Goal: Task Accomplishment & Management: Use online tool/utility

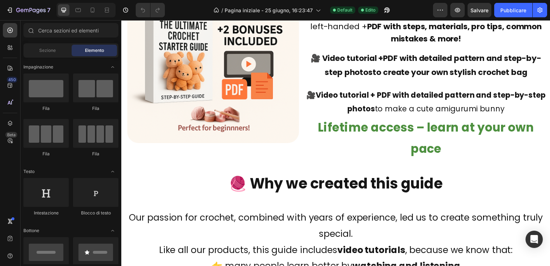
scroll to position [396, 0]
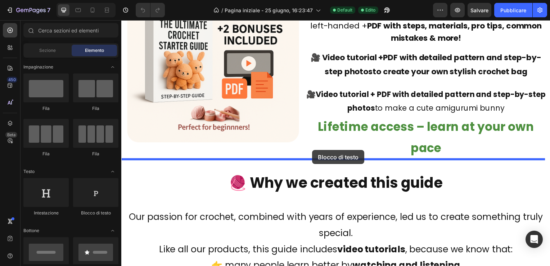
drag, startPoint x: 214, startPoint y: 213, endPoint x: 314, endPoint y: 151, distance: 116.9
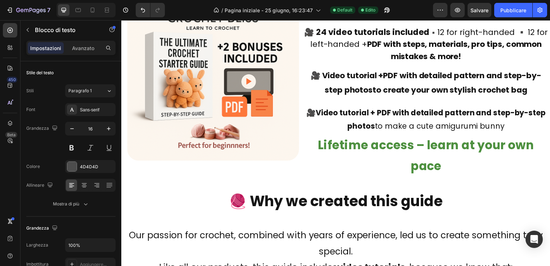
click at [83, 182] on icon at bounding box center [84, 185] width 7 height 7
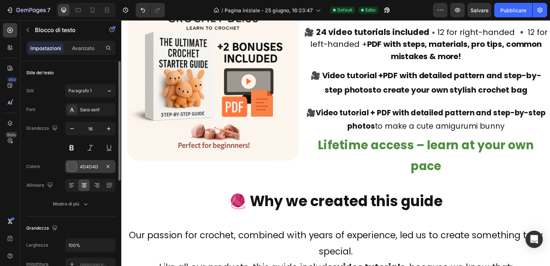
click at [73, 165] on div at bounding box center [71, 166] width 9 height 9
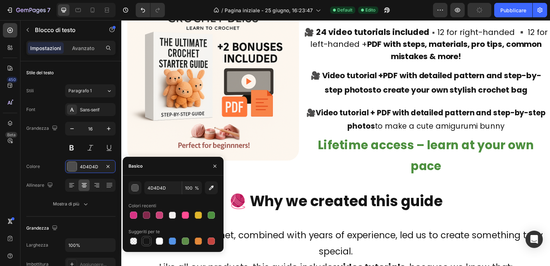
click at [146, 241] on div at bounding box center [146, 240] width 7 height 7
type input "151515"
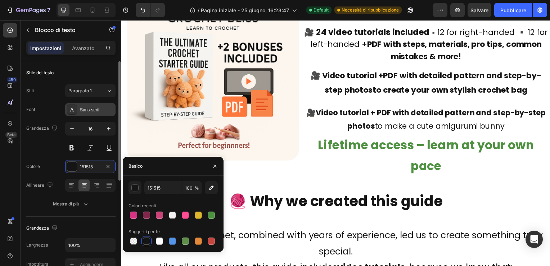
click at [88, 109] on div "Sans-serif" at bounding box center [97, 110] width 34 height 6
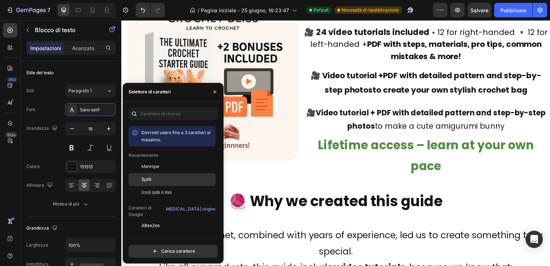
click at [147, 176] on span "Spilli" at bounding box center [147, 179] width 10 height 6
click at [215, 91] on icon "button" at bounding box center [215, 91] width 3 height 3
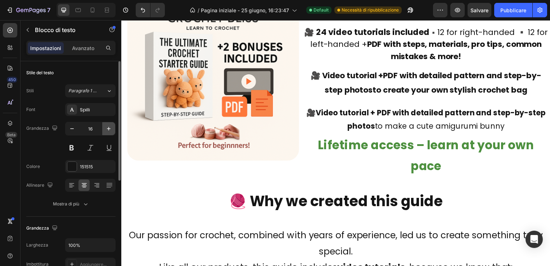
click at [108, 127] on icon "button" at bounding box center [108, 128] width 7 height 7
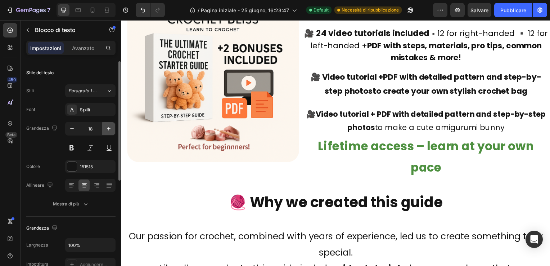
click at [108, 127] on icon "button" at bounding box center [108, 128] width 7 height 7
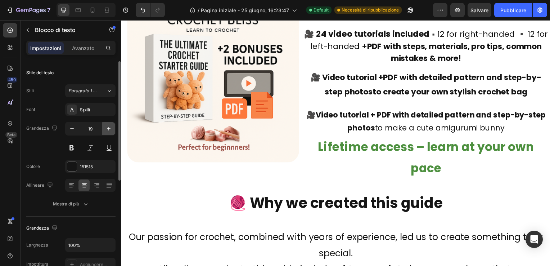
click at [108, 127] on icon "button" at bounding box center [108, 128] width 7 height 7
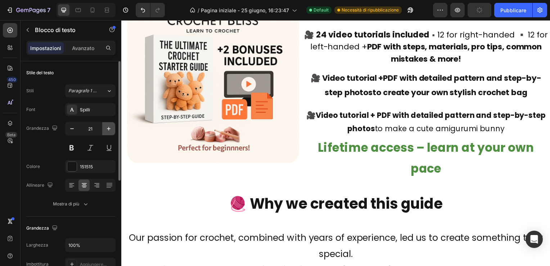
click at [108, 127] on icon "button" at bounding box center [108, 128] width 7 height 7
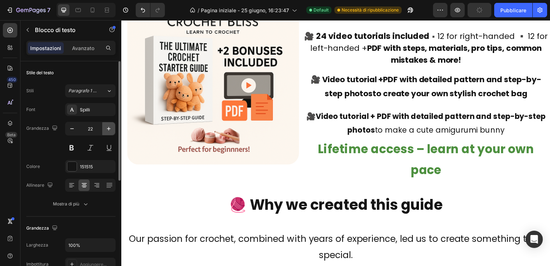
click at [108, 127] on icon "button" at bounding box center [108, 128] width 7 height 7
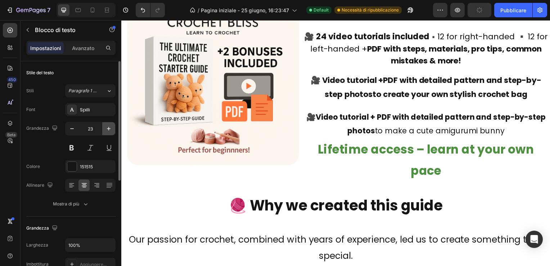
click at [108, 127] on icon "button" at bounding box center [108, 128] width 7 height 7
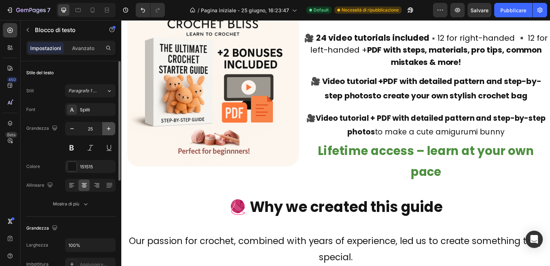
click at [108, 127] on icon "button" at bounding box center [108, 128] width 7 height 7
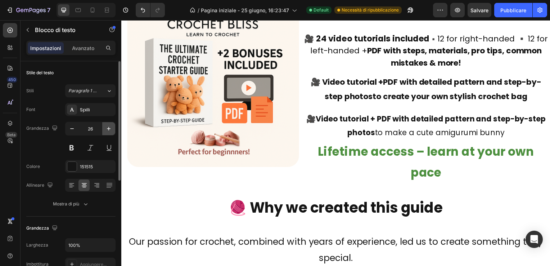
click at [108, 127] on icon "button" at bounding box center [108, 128] width 7 height 7
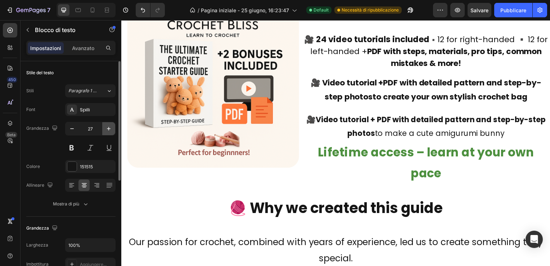
click at [108, 127] on icon "button" at bounding box center [108, 128] width 7 height 7
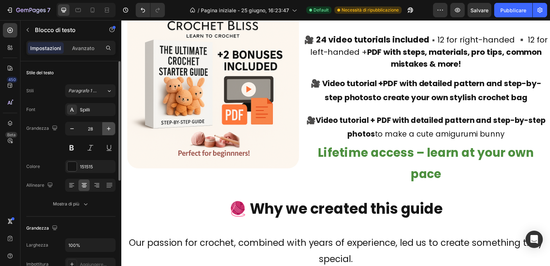
click at [108, 127] on icon "button" at bounding box center [108, 128] width 7 height 7
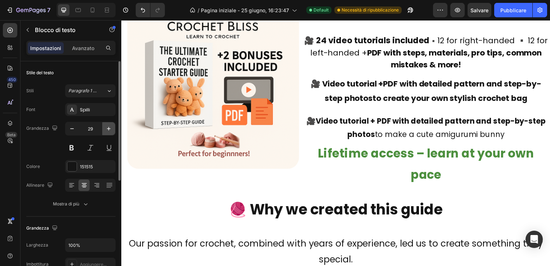
click at [108, 127] on icon "button" at bounding box center [108, 128] width 7 height 7
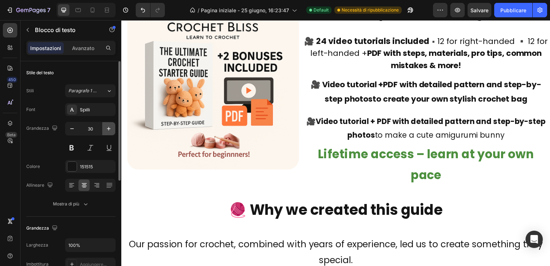
click at [108, 127] on icon "button" at bounding box center [108, 128] width 7 height 7
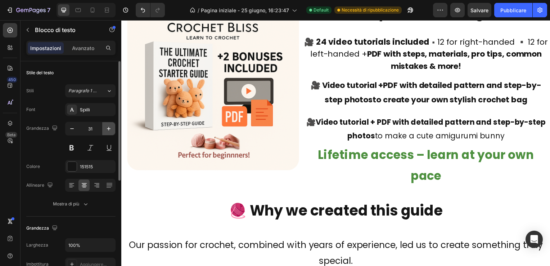
click at [108, 127] on icon "button" at bounding box center [108, 128] width 7 height 7
type input "32"
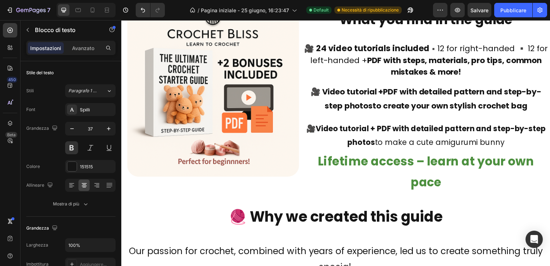
drag, startPoint x: 334, startPoint y: 160, endPoint x: 336, endPoint y: 170, distance: 10.6
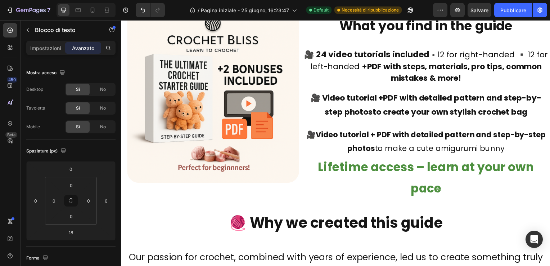
drag, startPoint x: 336, startPoint y: 193, endPoint x: 340, endPoint y: 200, distance: 6.9
type input "34"
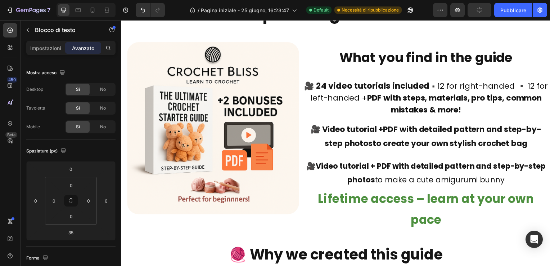
scroll to position [432, 0]
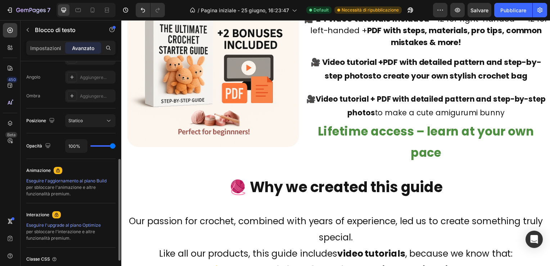
scroll to position [180, 0]
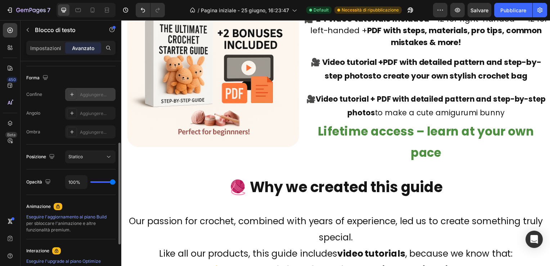
click at [91, 93] on div "Aggiungere..." at bounding box center [97, 94] width 34 height 6
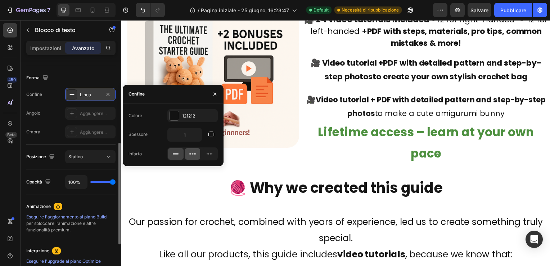
click at [194, 152] on icon at bounding box center [192, 153] width 7 height 7
click at [209, 151] on icon at bounding box center [209, 153] width 7 height 7
click at [171, 153] on div at bounding box center [175, 154] width 15 height 12
click at [212, 133] on icon "button" at bounding box center [211, 134] width 7 height 7
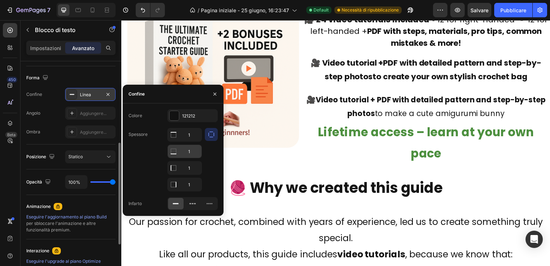
click at [175, 138] on icon at bounding box center [173, 134] width 7 height 7
click at [192, 149] on input "1" at bounding box center [185, 151] width 34 height 13
type input "3"
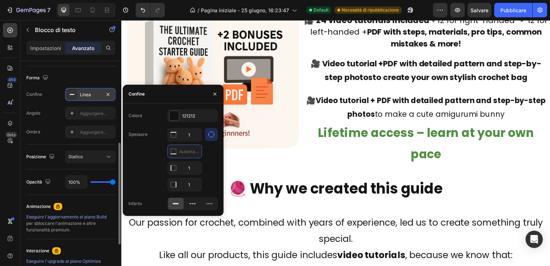
type input "5"
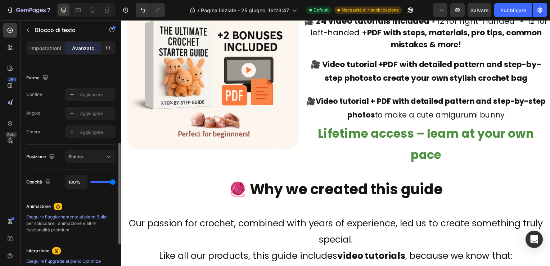
click at [90, 94] on div "Linea" at bounding box center [90, 94] width 21 height 6
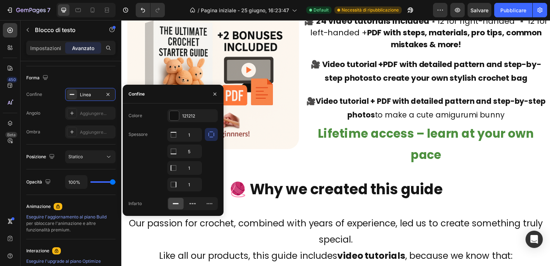
click at [212, 134] on icon "button" at bounding box center [211, 134] width 7 height 7
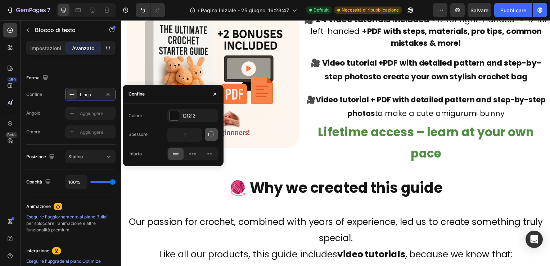
click at [212, 134] on icon "button" at bounding box center [211, 134] width 7 height 7
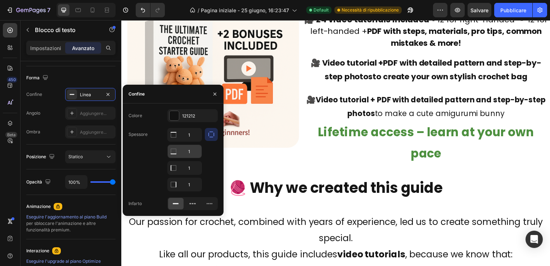
click at [196, 141] on input "1" at bounding box center [185, 134] width 34 height 13
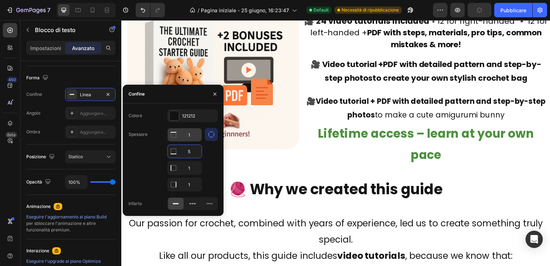
type input "5"
click at [173, 135] on icon at bounding box center [173, 134] width 7 height 7
click at [195, 134] on input "1" at bounding box center [185, 134] width 34 height 13
click at [196, 158] on input "1" at bounding box center [185, 151] width 34 height 13
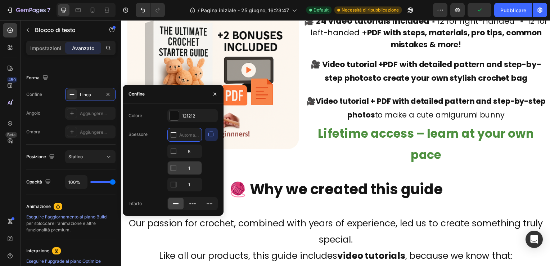
type input "0"
click at [194, 183] on input "1" at bounding box center [185, 184] width 34 height 13
type input "0"
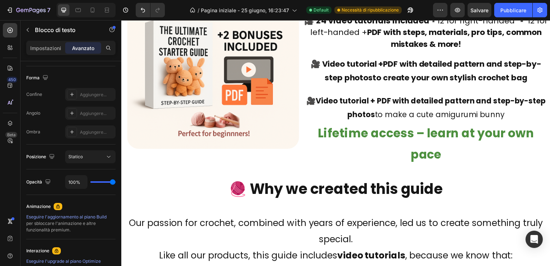
click at [84, 113] on div "Aggiungere..." at bounding box center [97, 113] width 34 height 6
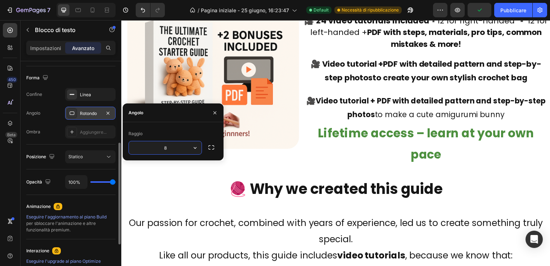
click at [171, 148] on input "8" at bounding box center [165, 147] width 73 height 13
type input "40"
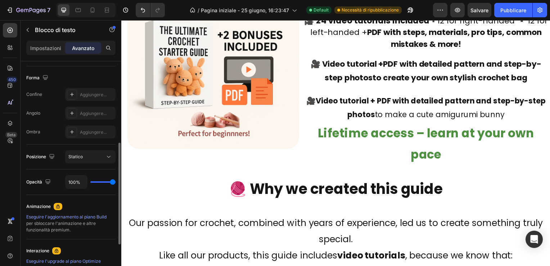
click at [82, 131] on div "Aggiungere..." at bounding box center [97, 132] width 34 height 6
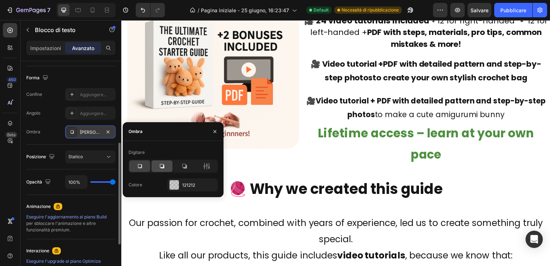
click at [163, 164] on icon at bounding box center [161, 165] width 7 height 7
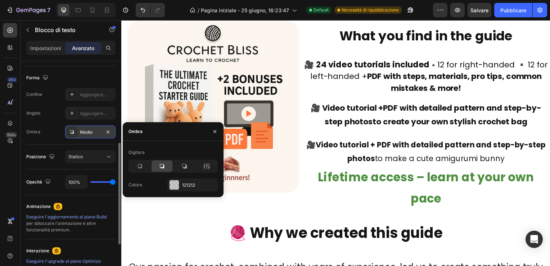
scroll to position [396, 0]
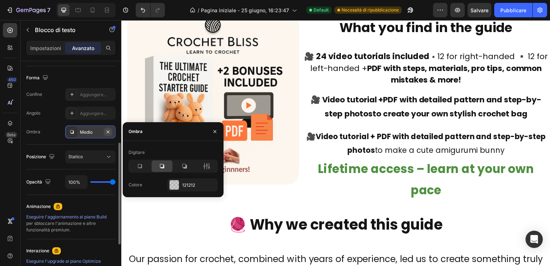
click at [107, 130] on icon "button" at bounding box center [108, 132] width 6 height 6
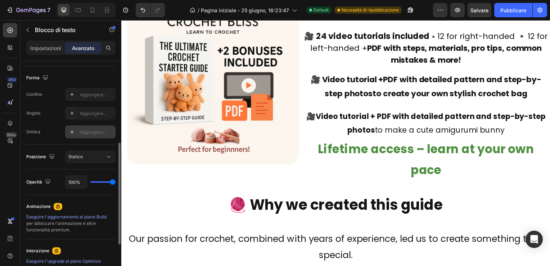
scroll to position [432, 0]
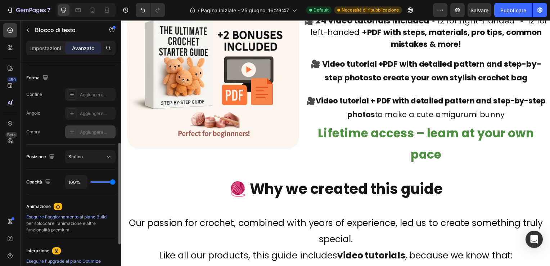
click at [87, 130] on div "Aggiungere..." at bounding box center [97, 132] width 34 height 6
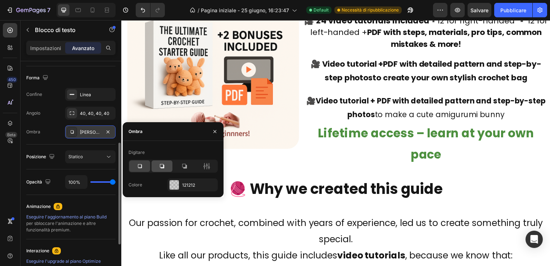
click at [161, 164] on icon at bounding box center [161, 165] width 7 height 7
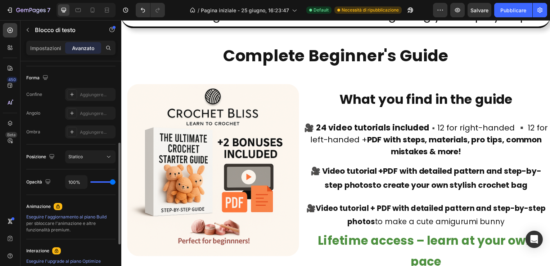
scroll to position [396, 0]
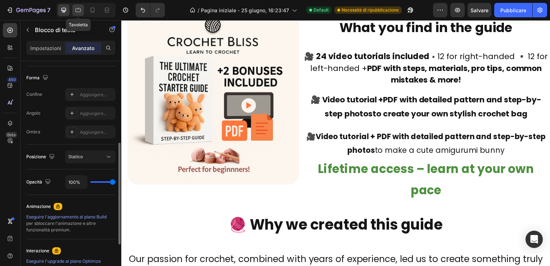
click at [77, 8] on icon at bounding box center [78, 9] width 7 height 7
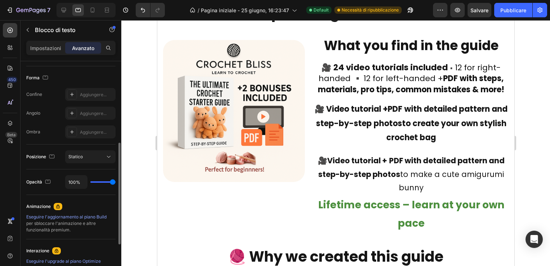
scroll to position [379, 0]
click at [48, 47] on p "Impostazioni" at bounding box center [45, 48] width 31 height 8
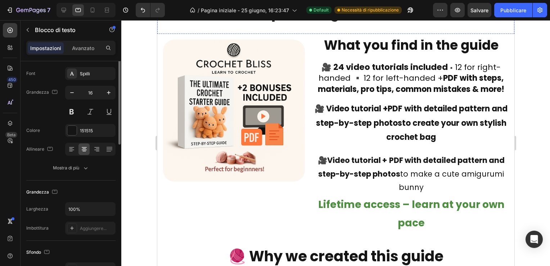
scroll to position [0, 0]
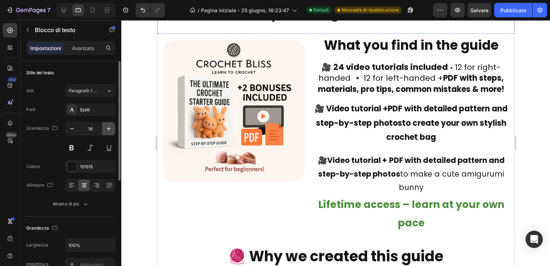
click at [109, 127] on icon "button" at bounding box center [108, 128] width 7 height 7
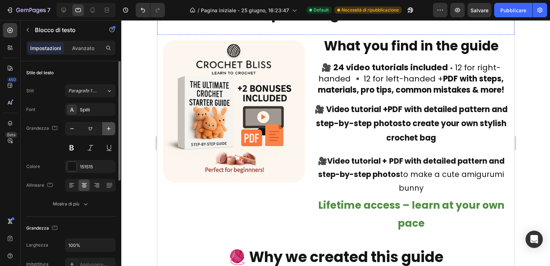
click at [109, 127] on icon "button" at bounding box center [108, 128] width 7 height 7
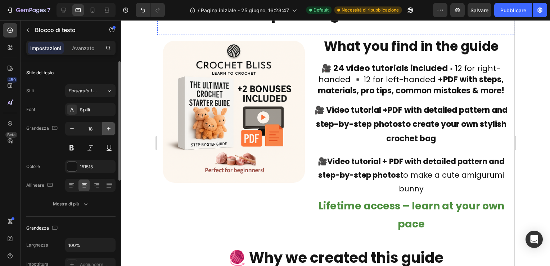
click at [109, 127] on icon "button" at bounding box center [108, 128] width 7 height 7
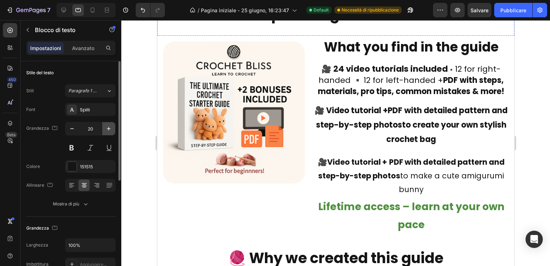
click at [109, 127] on icon "button" at bounding box center [108, 128] width 7 height 7
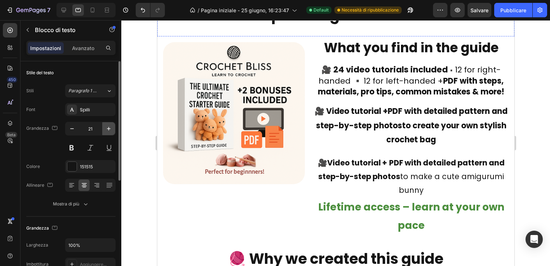
click at [109, 127] on icon "button" at bounding box center [108, 128] width 7 height 7
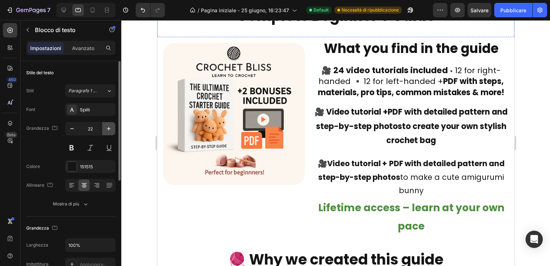
click at [109, 127] on icon "button" at bounding box center [108, 128] width 7 height 7
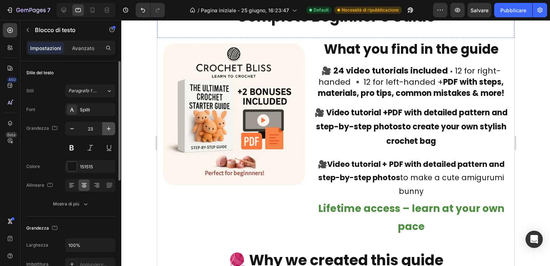
click at [109, 127] on icon "button" at bounding box center [108, 128] width 7 height 7
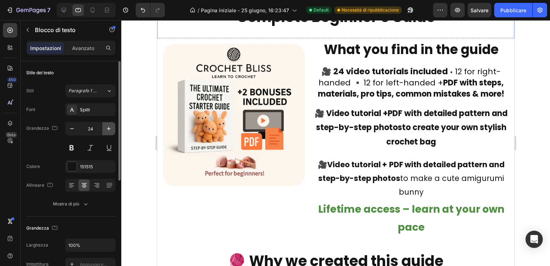
click at [109, 127] on icon "button" at bounding box center [108, 128] width 7 height 7
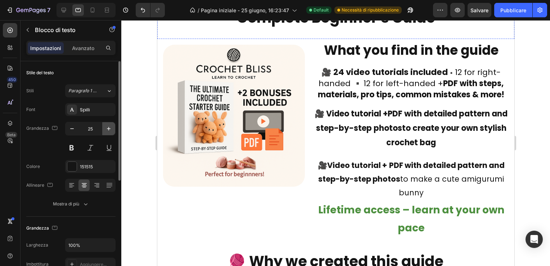
click at [109, 127] on icon "button" at bounding box center [108, 128] width 7 height 7
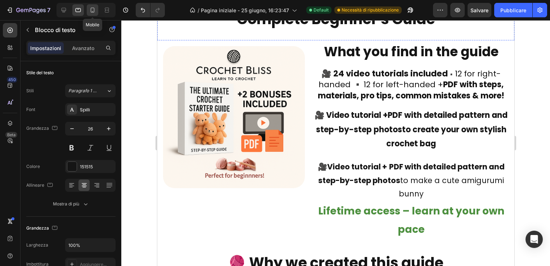
click at [92, 9] on icon at bounding box center [92, 9] width 7 height 7
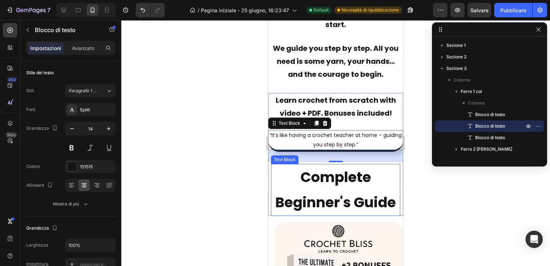
scroll to position [236, 0]
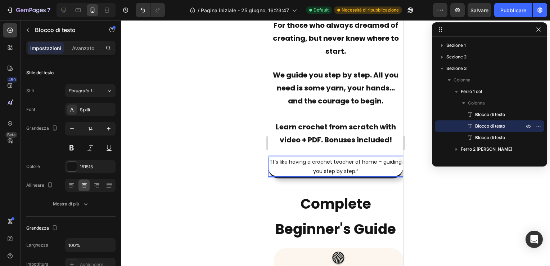
click at [372, 164] on p "“It’s like having a crochet teacher at home – guiding you step by step.”" at bounding box center [336, 166] width 134 height 18
click at [107, 127] on icon "button" at bounding box center [108, 128] width 7 height 7
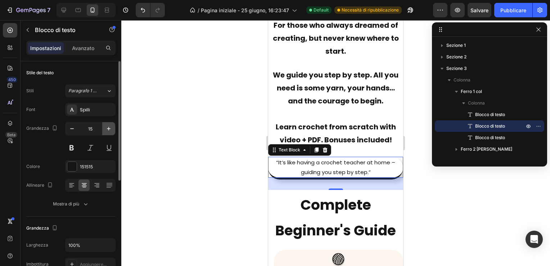
click at [107, 127] on icon "button" at bounding box center [108, 128] width 7 height 7
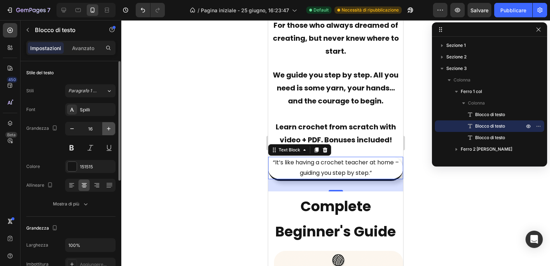
click at [107, 127] on icon "button" at bounding box center [108, 128] width 7 height 7
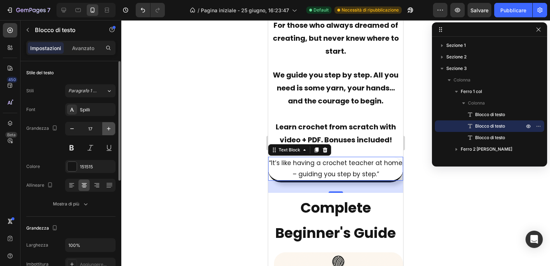
click at [107, 127] on icon "button" at bounding box center [108, 128] width 7 height 7
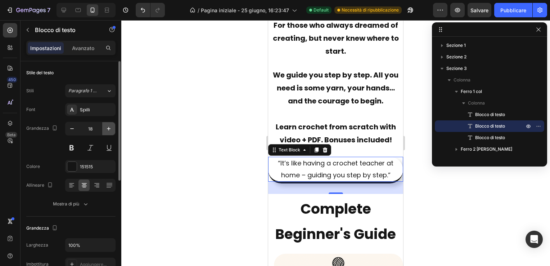
click at [107, 127] on icon "button" at bounding box center [108, 128] width 7 height 7
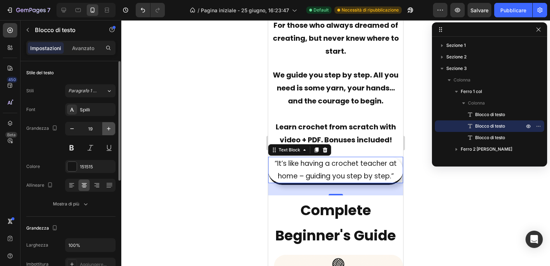
click at [107, 127] on icon "button" at bounding box center [108, 128] width 7 height 7
type input "20"
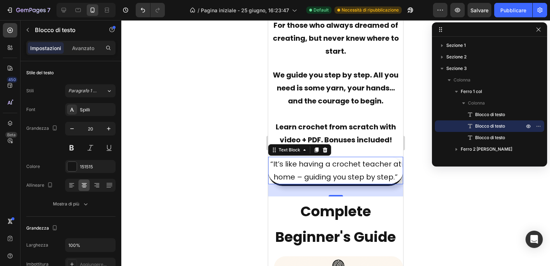
click at [222, 138] on div at bounding box center [335, 143] width 429 height 246
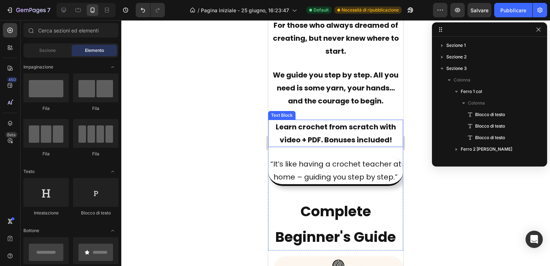
click at [239, 84] on div at bounding box center [335, 143] width 429 height 246
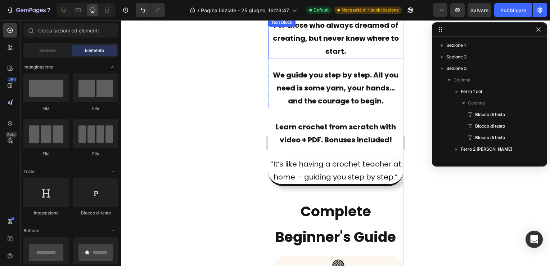
click at [340, 32] on p "For those who always dreamed of creating, but never knew where to start." at bounding box center [336, 38] width 134 height 39
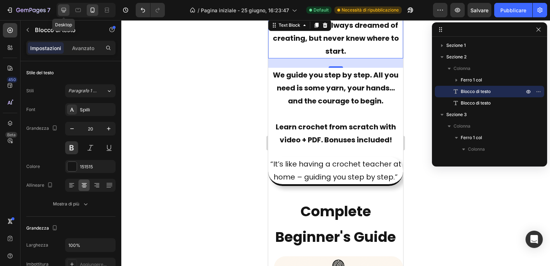
click at [64, 8] on icon at bounding box center [64, 10] width 5 height 5
type input "30"
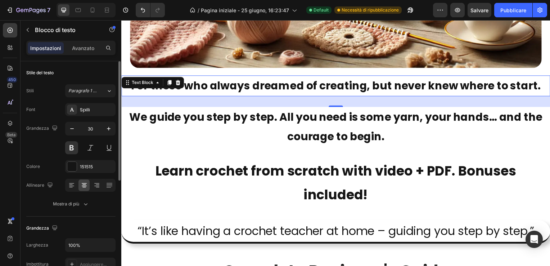
scroll to position [372, 0]
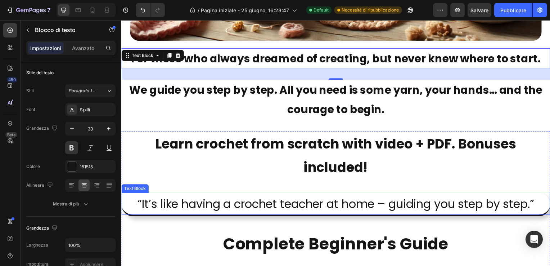
click at [235, 202] on p "“It’s like having a crochet teacher at home – guiding you step by step.”" at bounding box center [337, 205] width 431 height 21
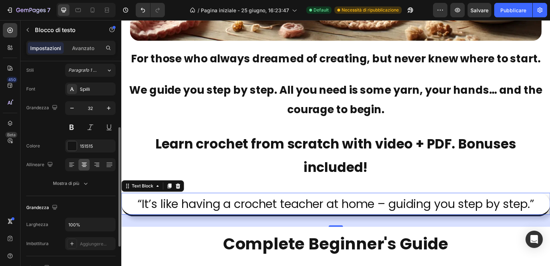
scroll to position [0, 0]
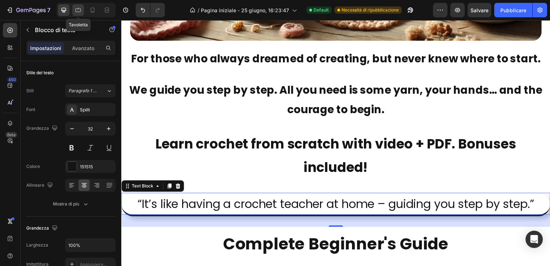
click at [79, 9] on icon at bounding box center [78, 9] width 7 height 7
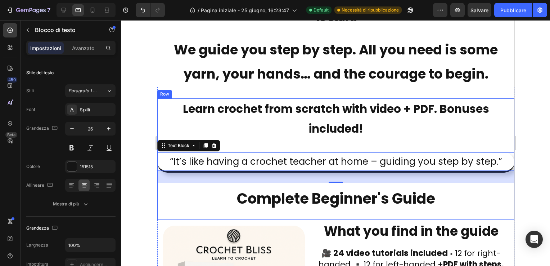
scroll to position [350, 0]
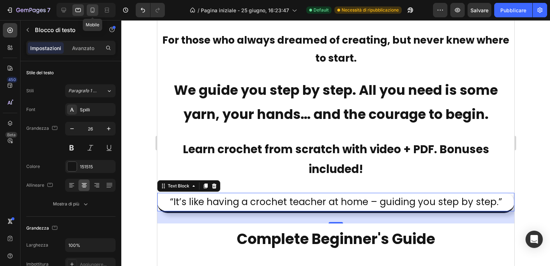
click at [95, 9] on icon at bounding box center [92, 9] width 7 height 7
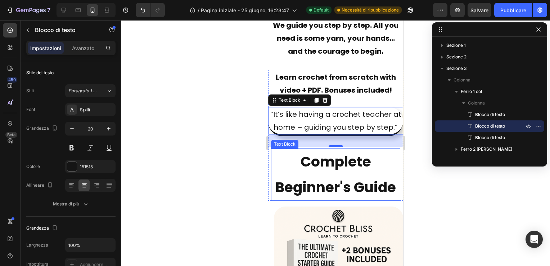
scroll to position [284, 0]
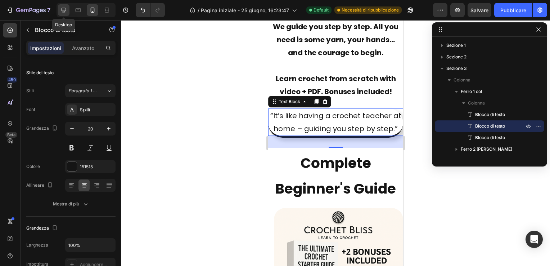
click at [65, 9] on icon at bounding box center [63, 9] width 7 height 7
type input "32"
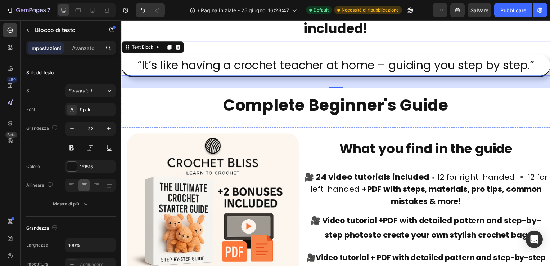
scroll to position [517, 0]
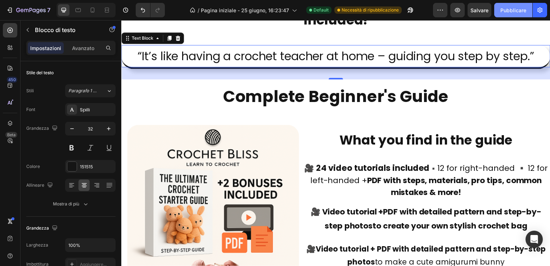
click at [515, 8] on font "Pubblicare" at bounding box center [514, 10] width 26 height 8
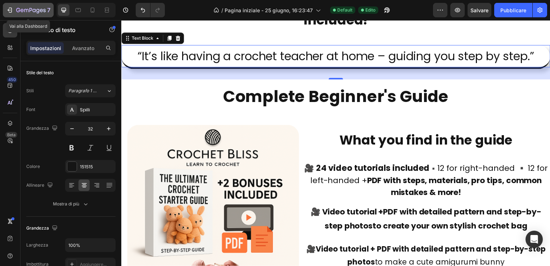
click at [9, 8] on icon "button" at bounding box center [10, 10] width 3 height 5
